Goal: Information Seeking & Learning: Check status

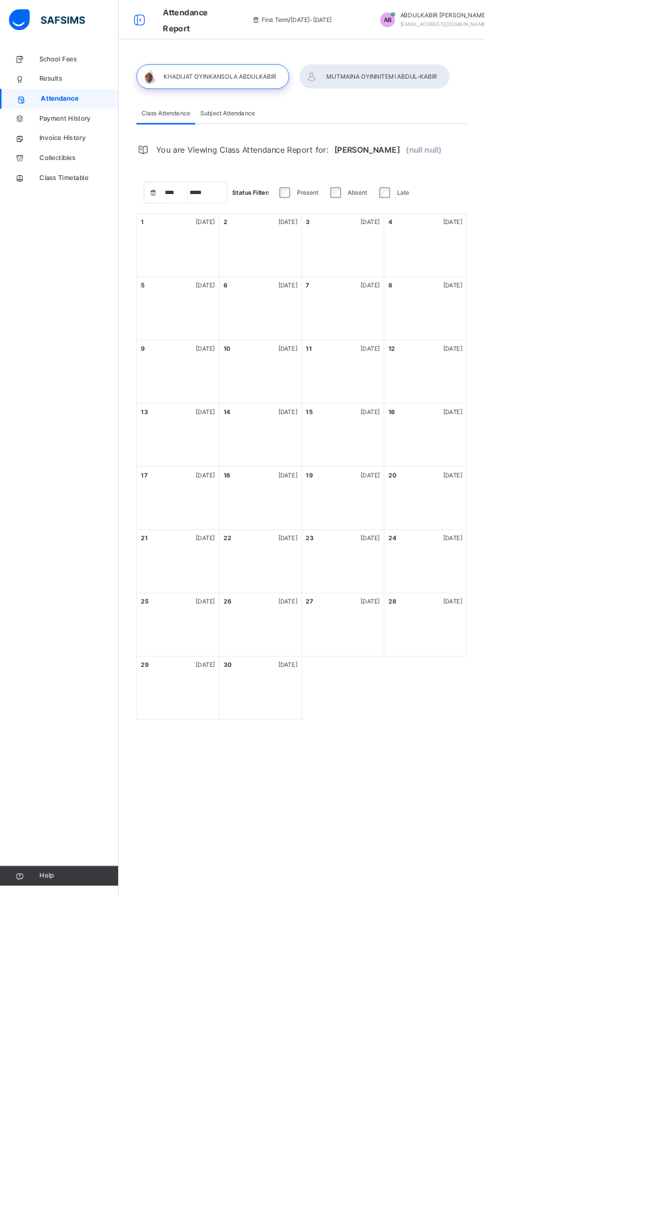
click at [482, 706] on div "19 [DATE]" at bounding box center [463, 672] width 111 height 85
select select "****"
select select "*"
click at [506, 630] on div "15 [DATE]" at bounding box center [463, 587] width 111 height 85
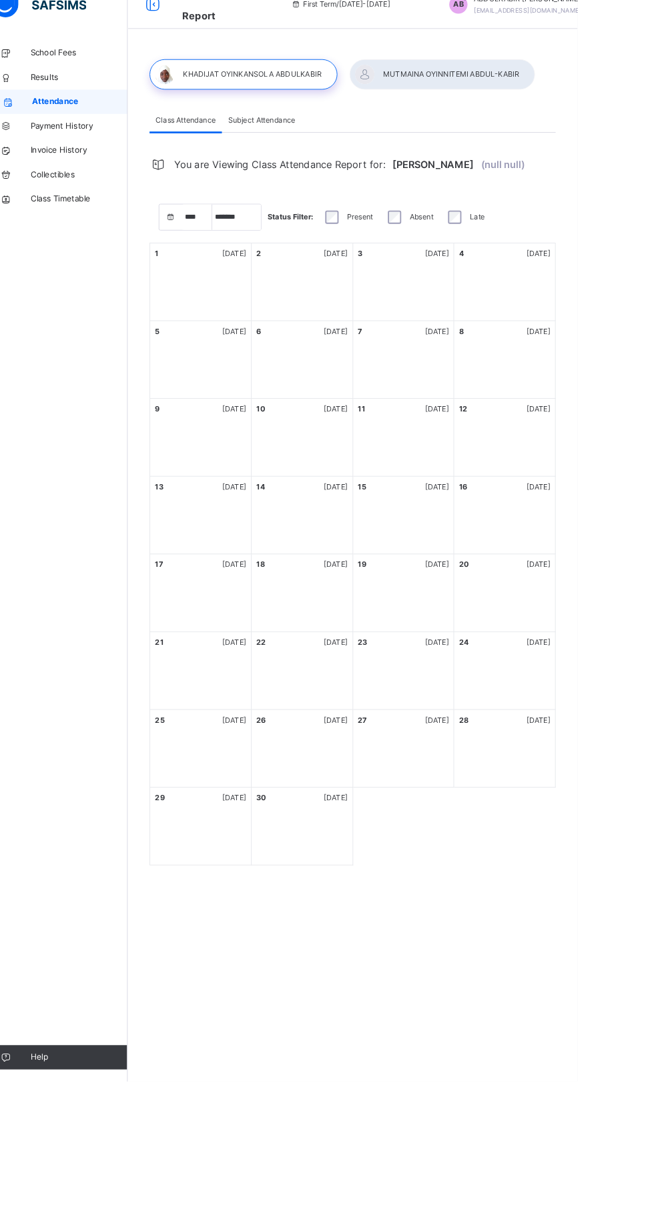
click at [465, 648] on div "19 Friday" at bounding box center [463, 642] width 100 height 12
click at [464, 620] on div "15 Monday" at bounding box center [463, 587] width 111 height 85
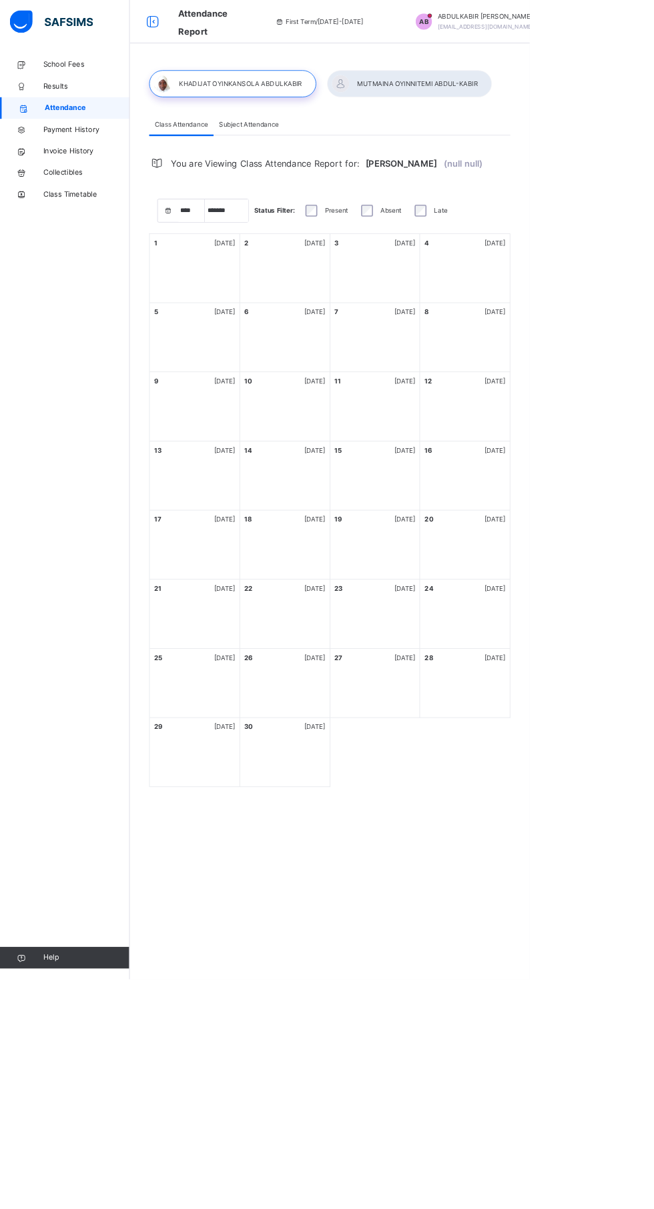
click at [123, 81] on span "School Fees" at bounding box center [106, 79] width 107 height 13
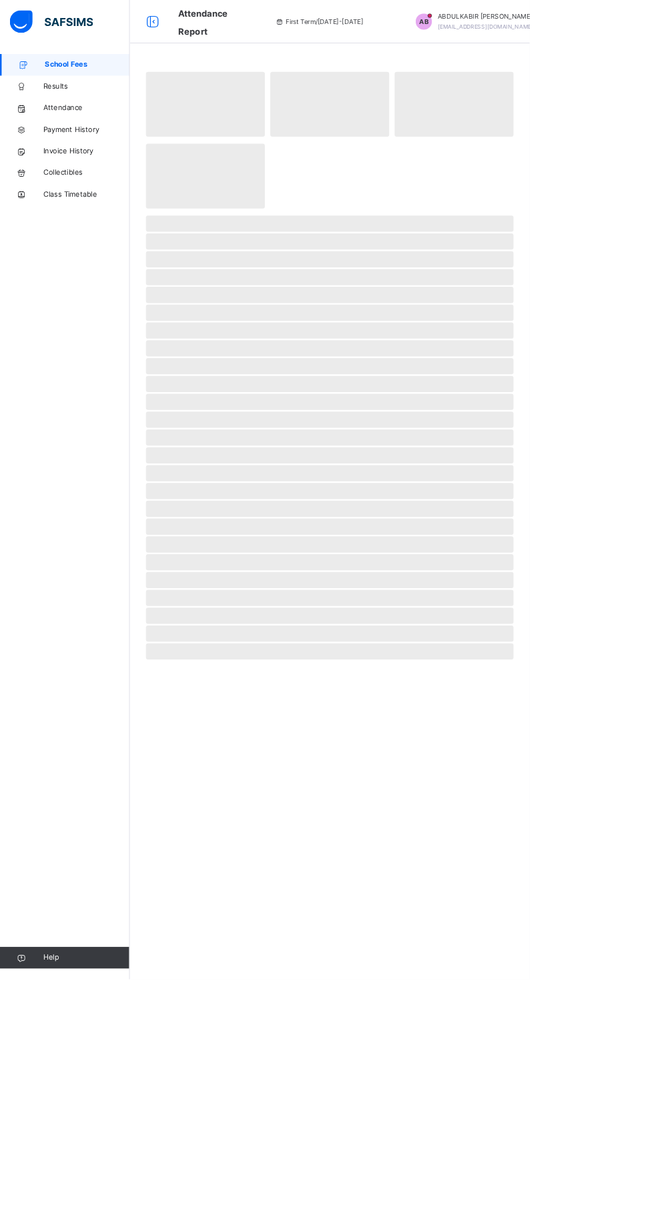
click at [96, 105] on span "Results" at bounding box center [106, 106] width 107 height 13
click at [85, 107] on span "Results" at bounding box center [107, 106] width 105 height 13
click at [543, 535] on span "‌" at bounding box center [407, 540] width 454 height 20
click at [556, 556] on span "‌" at bounding box center [407, 562] width 454 height 20
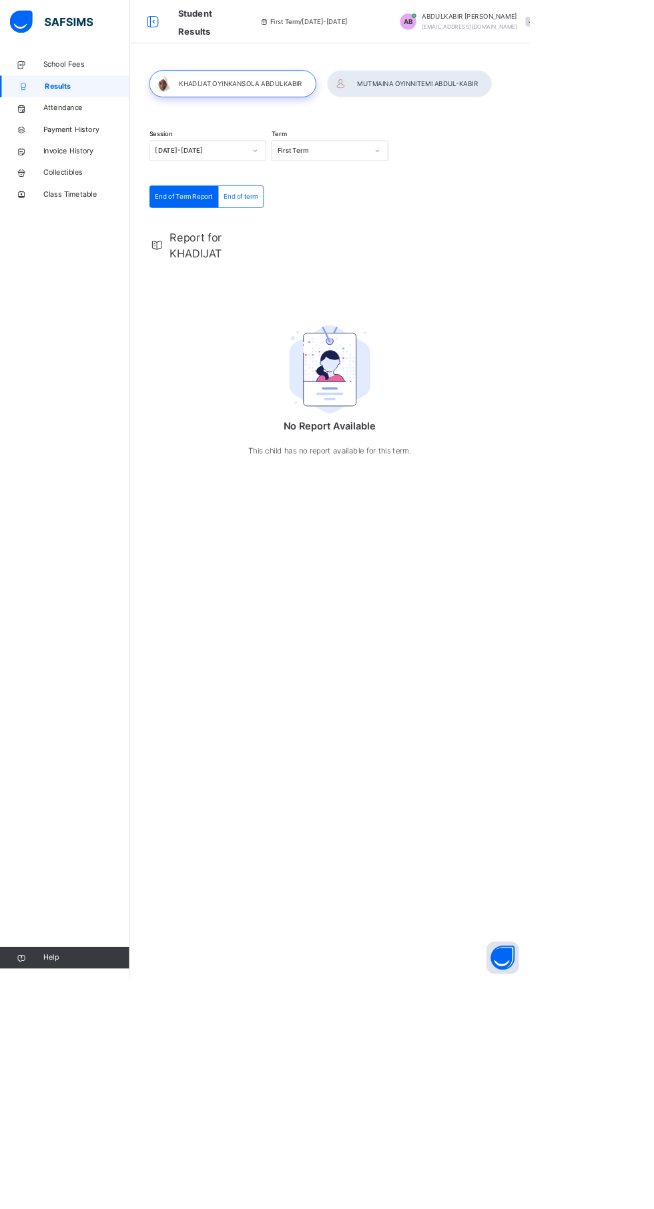
click at [555, 103] on div at bounding box center [505, 103] width 203 height 33
click at [516, 145] on div "Session [DATE]-[DATE] Term First Term End of Term Report End of term End of Ter…" at bounding box center [407, 343] width 494 height 552
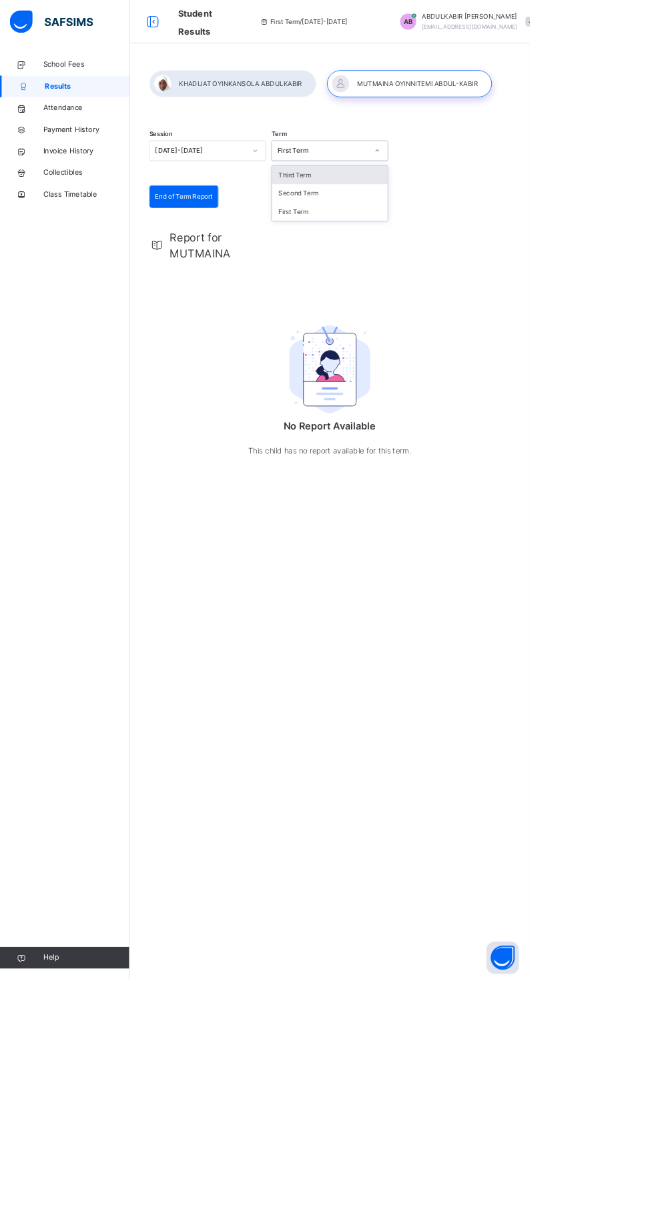
click at [424, 210] on div "Third Term" at bounding box center [407, 216] width 143 height 23
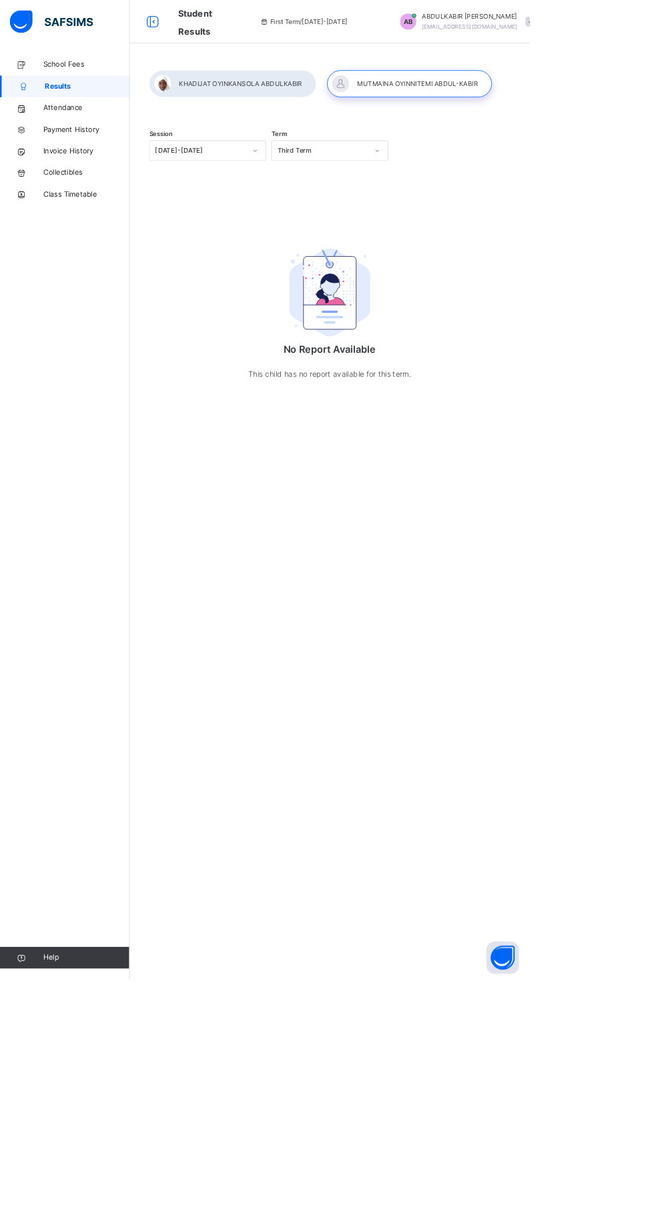
click at [326, 108] on div at bounding box center [287, 103] width 206 height 33
click at [349, 101] on div at bounding box center [287, 103] width 206 height 33
